Goal: Navigation & Orientation: Find specific page/section

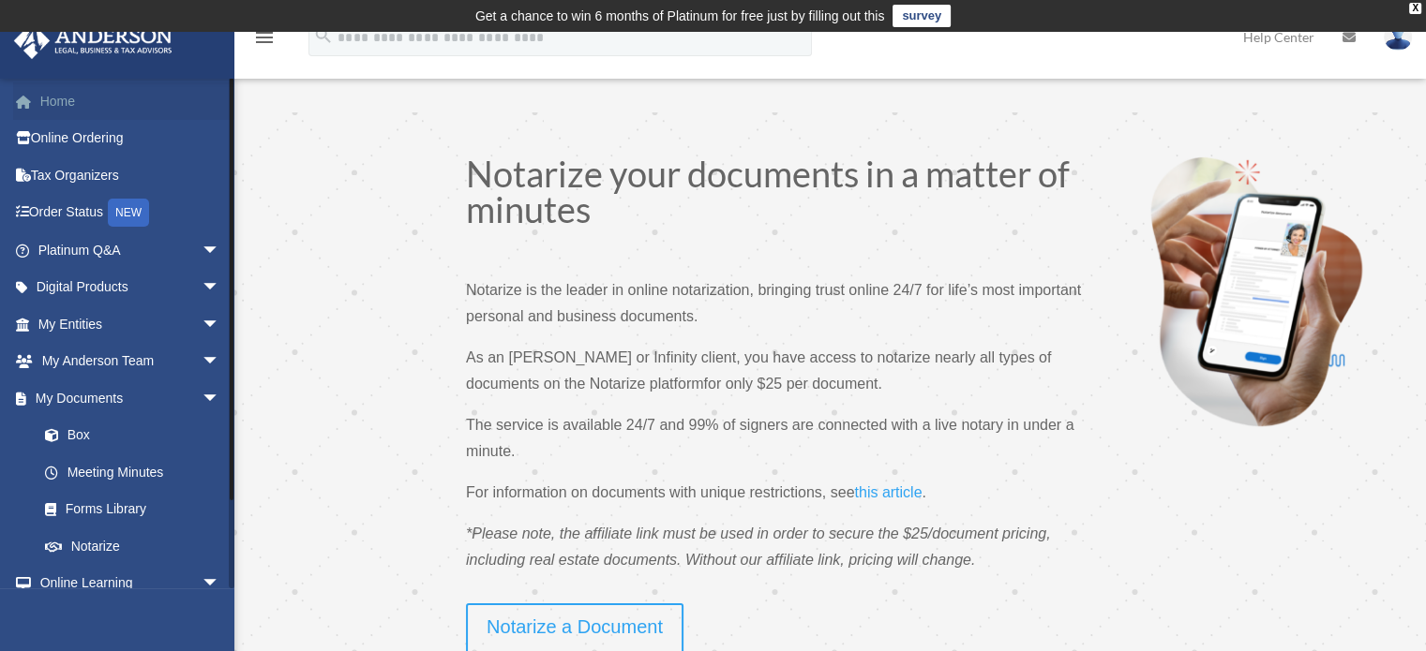
click at [69, 100] on link "Home" at bounding box center [130, 100] width 235 height 37
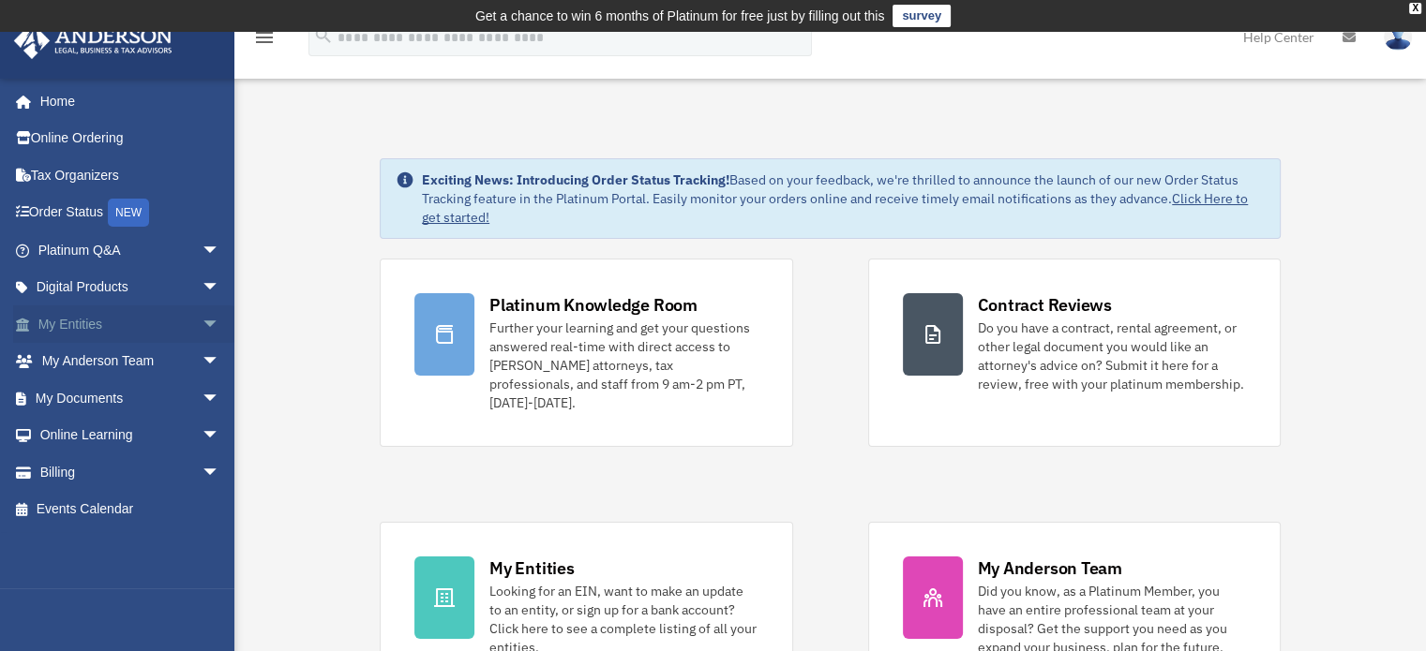
click at [202, 321] on span "arrow_drop_down" at bounding box center [220, 325] width 37 height 38
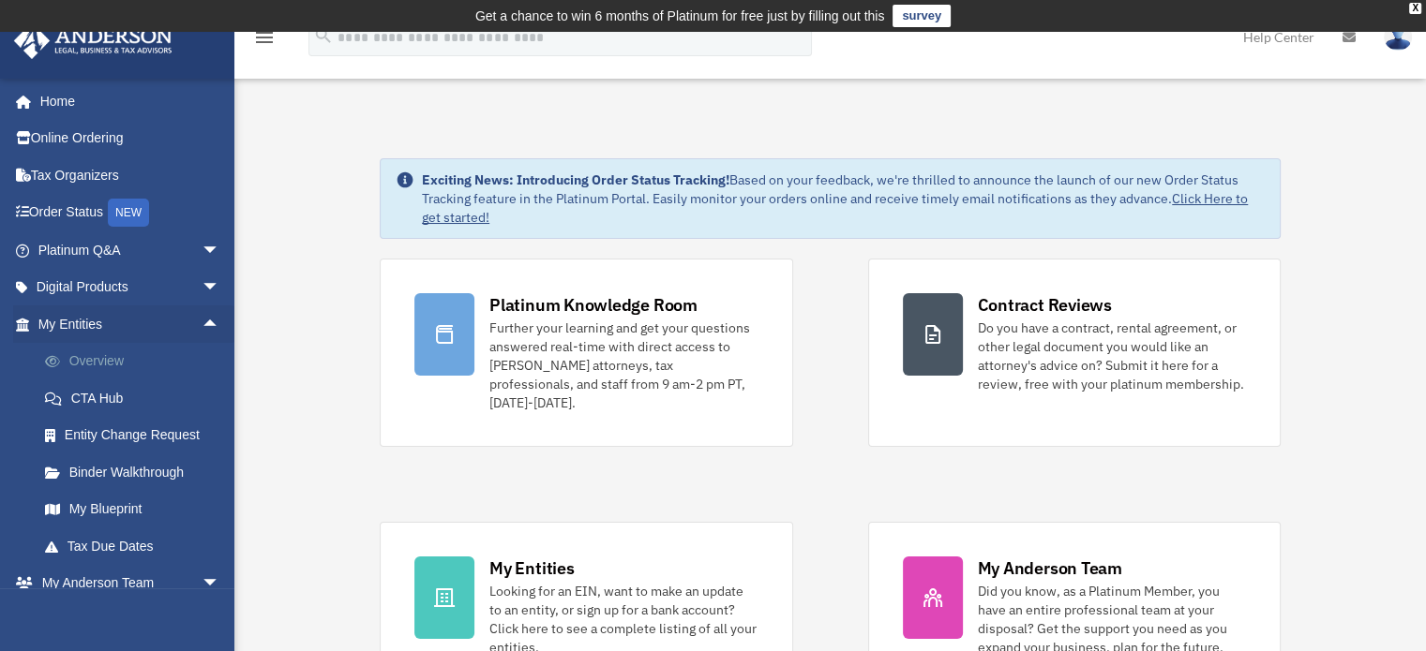
click at [121, 357] on link "Overview" at bounding box center [137, 361] width 222 height 37
